Goal: Task Accomplishment & Management: Use online tool/utility

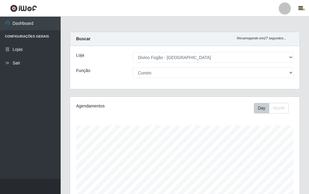
select select "499"
click at [198, 104] on div "Day Month" at bounding box center [232, 108] width 132 height 11
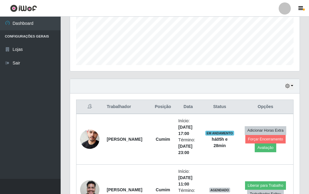
scroll to position [243, 0]
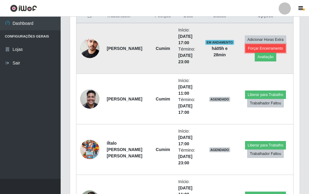
click at [257, 48] on button "Forçar Encerramento" at bounding box center [265, 48] width 41 height 8
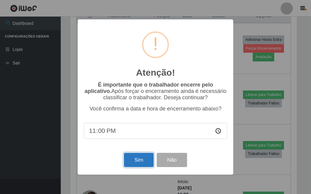
click at [142, 161] on button "Sim" at bounding box center [138, 160] width 29 height 14
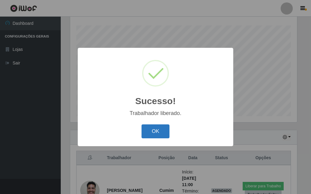
click at [155, 126] on button "OK" at bounding box center [155, 132] width 28 height 14
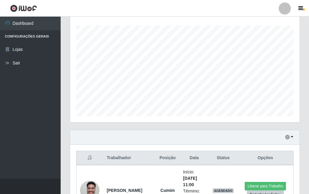
scroll to position [191, 0]
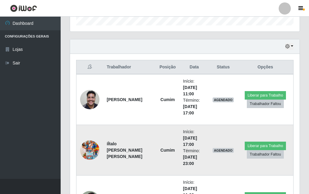
click at [86, 152] on img at bounding box center [89, 150] width 19 height 35
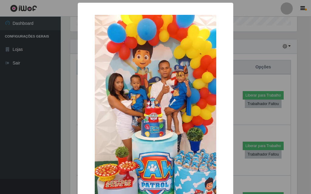
click at [259, 45] on div "× OK Cancel" at bounding box center [155, 97] width 311 height 194
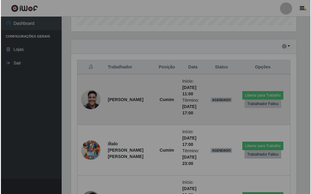
scroll to position [126, 230]
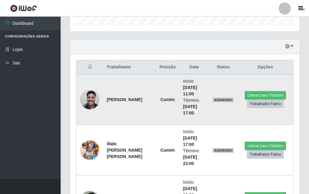
click at [89, 96] on img at bounding box center [89, 100] width 19 height 26
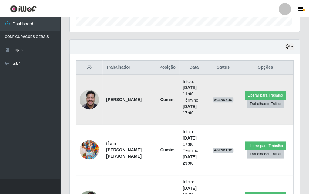
scroll to position [126, 227]
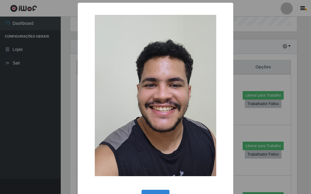
click at [238, 33] on div "× OK Cancel" at bounding box center [155, 97] width 311 height 194
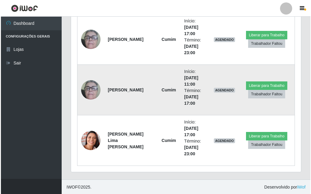
scroll to position [404, 0]
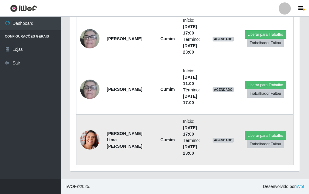
click at [90, 139] on img at bounding box center [89, 140] width 19 height 25
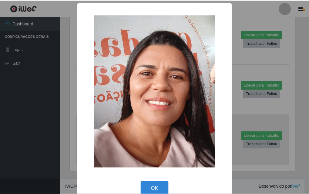
scroll to position [126, 227]
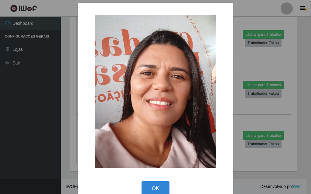
click at [272, 36] on div "× OK Cancel" at bounding box center [155, 97] width 311 height 194
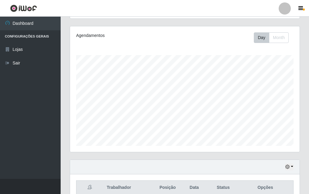
scroll to position [0, 0]
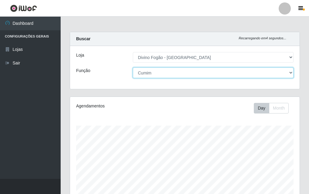
click at [227, 72] on select "[Selecione...] ASG ASG + ASG ++ Auxiliar de Cozinha Auxiliar de Cozinha + Auxil…" at bounding box center [213, 73] width 161 height 11
select select "94"
click at [133, 68] on select "[Selecione...] ASG ASG + ASG ++ Auxiliar de Cozinha Auxiliar de Cozinha + Auxil…" at bounding box center [213, 73] width 161 height 11
click at [183, 76] on select "[Selecione...] ASG ASG + ASG ++ Auxiliar de Cozinha Auxiliar de Cozinha + Auxil…" at bounding box center [213, 73] width 161 height 11
click at [133, 68] on select "[Selecione...] ASG ASG + ASG ++ Auxiliar de Cozinha Auxiliar de Cozinha + Auxil…" at bounding box center [213, 73] width 161 height 11
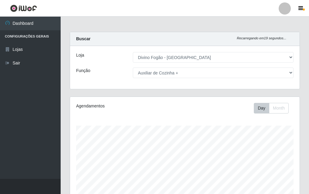
click at [176, 113] on div "Day Month" at bounding box center [232, 108] width 132 height 11
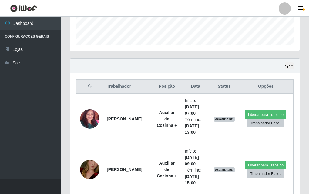
scroll to position [51, 0]
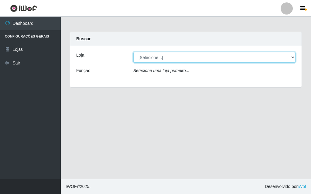
click at [164, 59] on select "[Selecione...] Divino Fogão - Campina Grande" at bounding box center [214, 57] width 162 height 11
select select "499"
click at [133, 52] on select "[Selecione...] Divino Fogão - Campina Grande" at bounding box center [214, 57] width 162 height 11
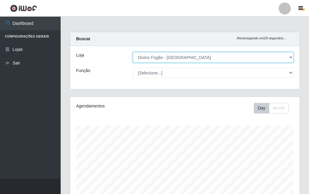
scroll to position [126, 230]
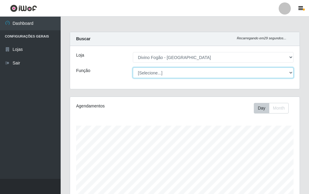
click at [169, 71] on select "[Selecione...] ASG ASG + ASG ++ Auxiliar de Cozinha Auxiliar de Cozinha + Auxil…" at bounding box center [213, 73] width 161 height 11
click at [133, 68] on select "[Selecione...] ASG ASG + ASG ++ Auxiliar de Cozinha Auxiliar de Cozinha + Auxil…" at bounding box center [213, 73] width 161 height 11
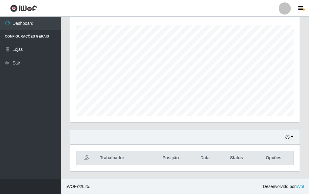
scroll to position [0, 0]
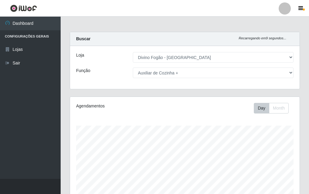
click at [204, 78] on div "Loja [Selecione...] Divino Fogão - Campina Grande Função [Selecione...] ASG ASG…" at bounding box center [185, 67] width 230 height 43
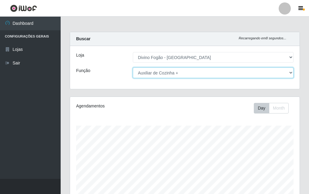
click at [203, 73] on select "[Selecione...] ASG ASG + ASG ++ Auxiliar de Cozinha Auxiliar de Cozinha + Auxil…" at bounding box center [213, 73] width 161 height 11
click at [133, 68] on select "[Selecione...] ASG ASG + ASG ++ Auxiliar de Cozinha Auxiliar de Cozinha + Auxil…" at bounding box center [213, 73] width 161 height 11
click at [177, 75] on select "[Selecione...] ASG ASG + ASG ++ Auxiliar de Cozinha Auxiliar de Cozinha + Auxil…" at bounding box center [213, 73] width 161 height 11
select select "9"
click at [133, 68] on select "[Selecione...] ASG ASG + ASG ++ Auxiliar de Cozinha Auxiliar de Cozinha + Auxil…" at bounding box center [213, 73] width 161 height 11
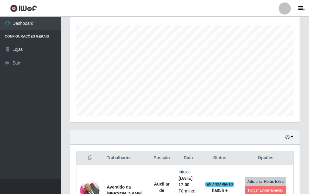
scroll to position [151, 0]
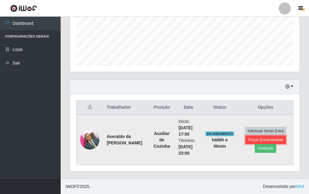
click at [272, 137] on button "Forçar Encerramento" at bounding box center [265, 140] width 41 height 8
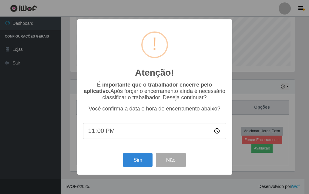
scroll to position [126, 227]
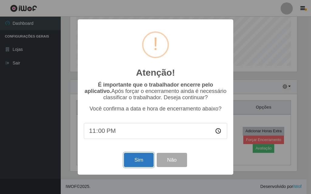
click at [141, 164] on button "Sim" at bounding box center [138, 160] width 29 height 14
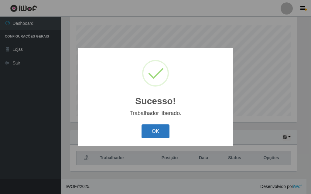
click at [158, 131] on button "OK" at bounding box center [155, 132] width 28 height 14
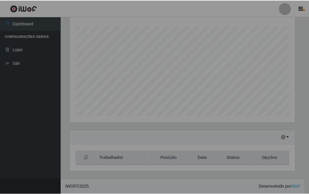
scroll to position [126, 230]
